Goal: Task Accomplishment & Management: Use online tool/utility

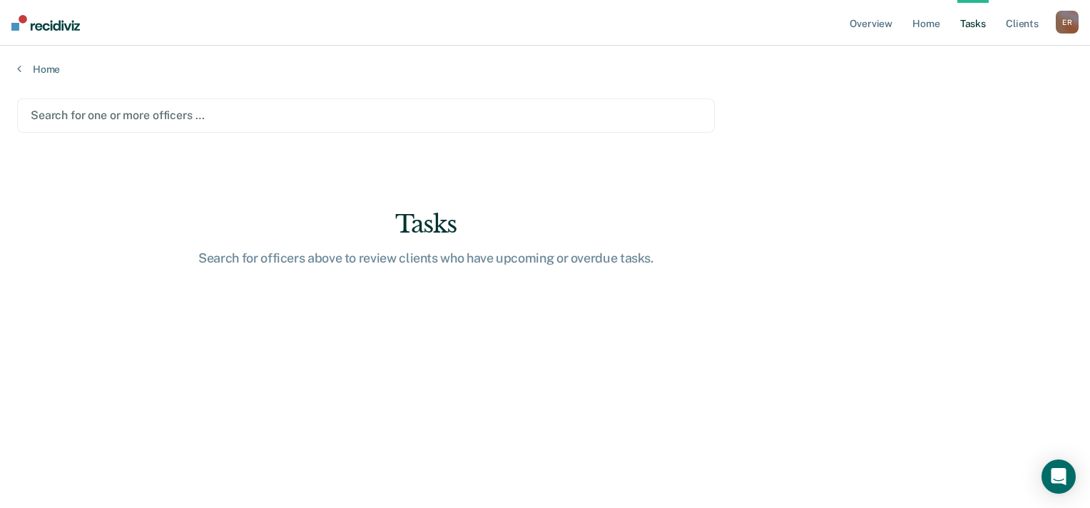
click at [146, 124] on div "Search for one or more officers …" at bounding box center [366, 115] width 698 height 34
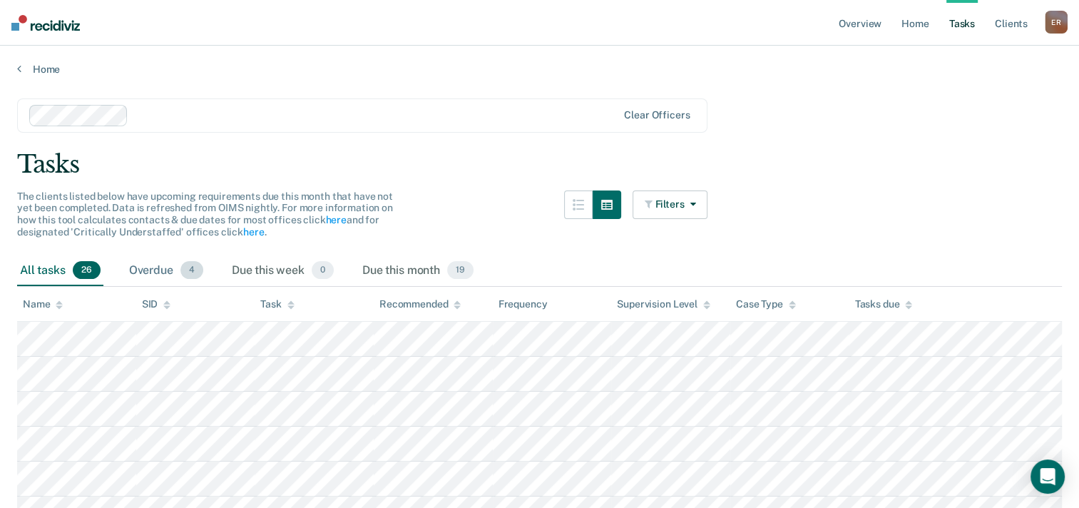
click at [155, 269] on div "Overdue 4" at bounding box center [166, 270] width 80 height 31
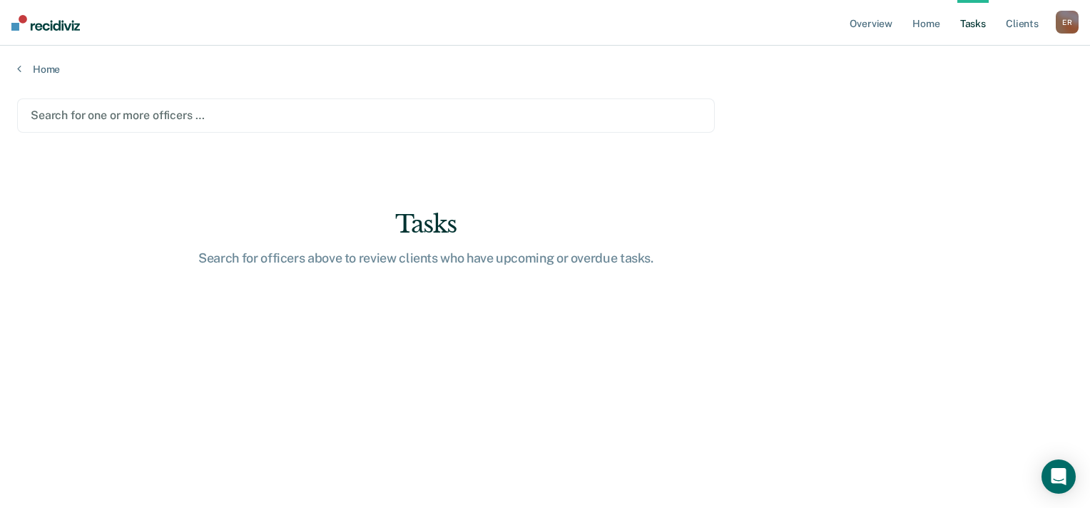
click at [108, 117] on div at bounding box center [366, 115] width 671 height 16
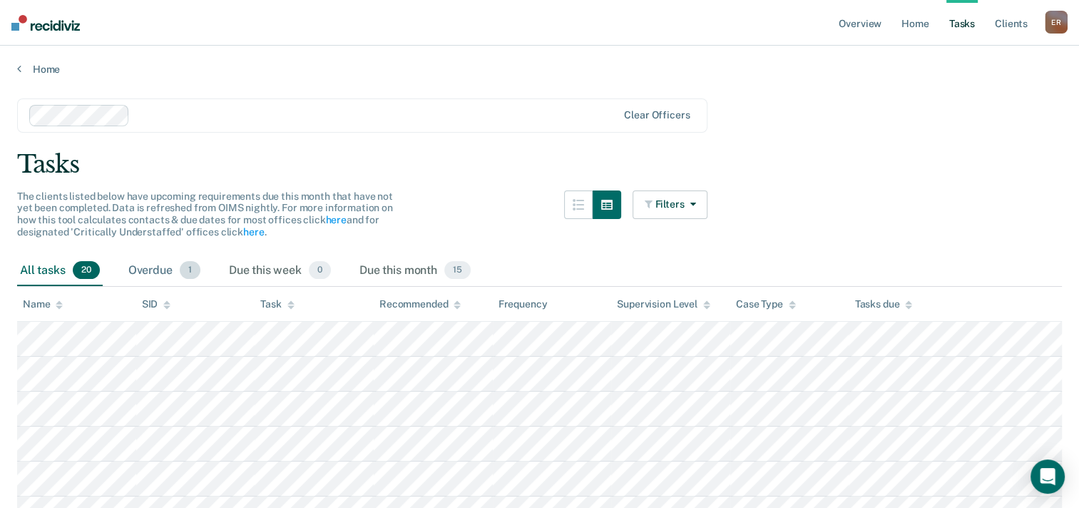
click at [154, 271] on div "Overdue 1" at bounding box center [165, 270] width 78 height 31
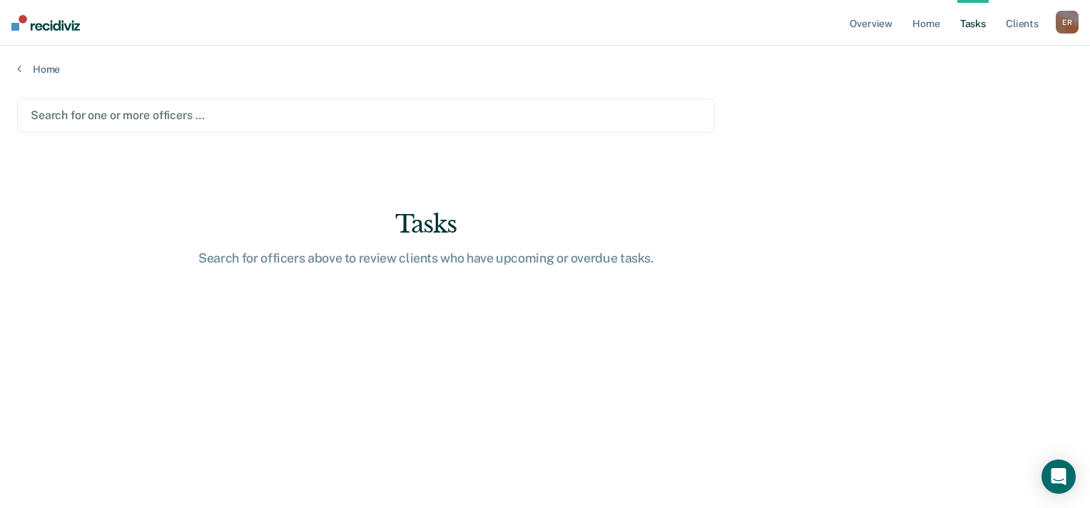
click at [116, 111] on div at bounding box center [366, 115] width 671 height 16
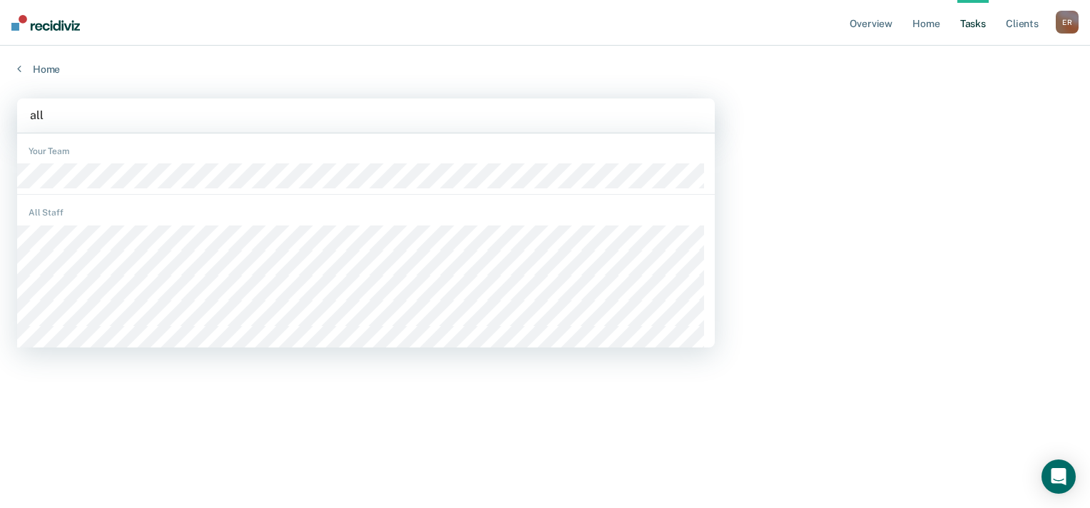
type input "alla"
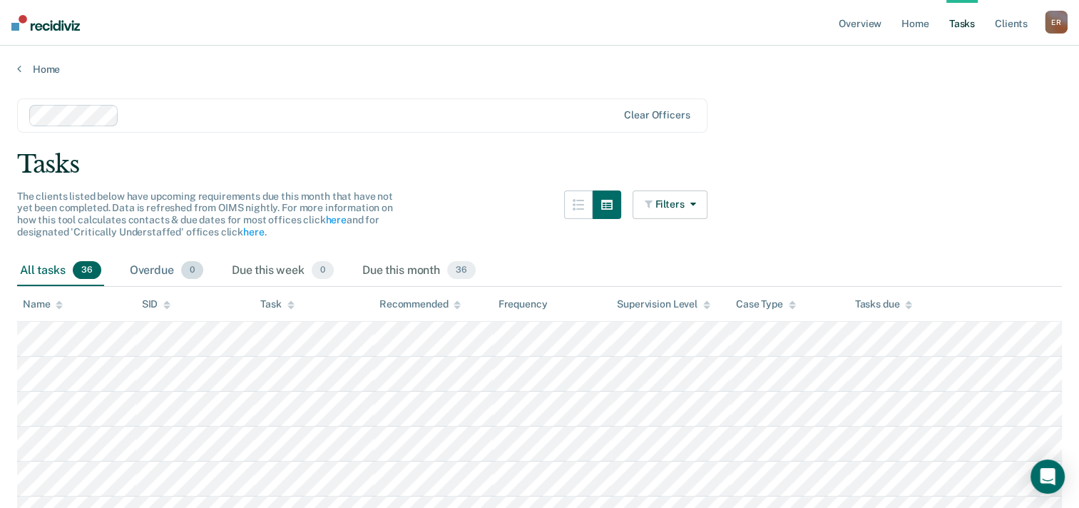
click at [142, 268] on div "Overdue 0" at bounding box center [166, 270] width 79 height 31
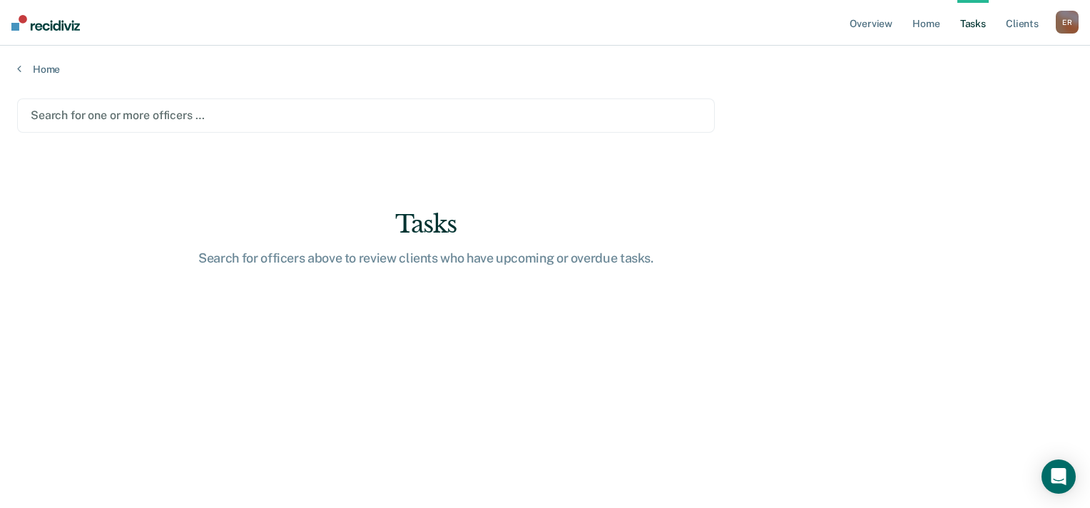
click at [198, 123] on div "Search for one or more officers …" at bounding box center [365, 115] width 673 height 19
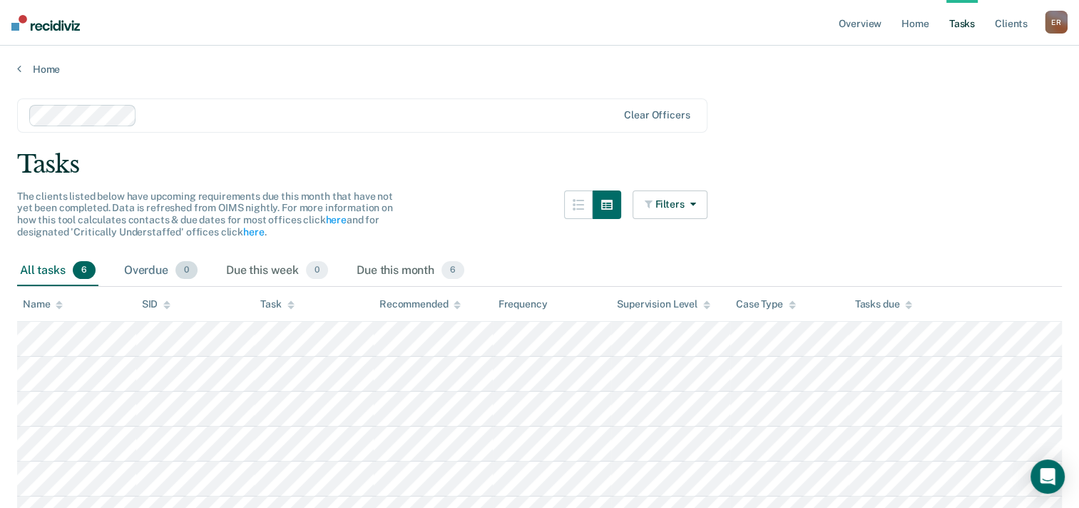
click at [153, 271] on div "Overdue 0" at bounding box center [160, 270] width 79 height 31
